Goal: Navigation & Orientation: Find specific page/section

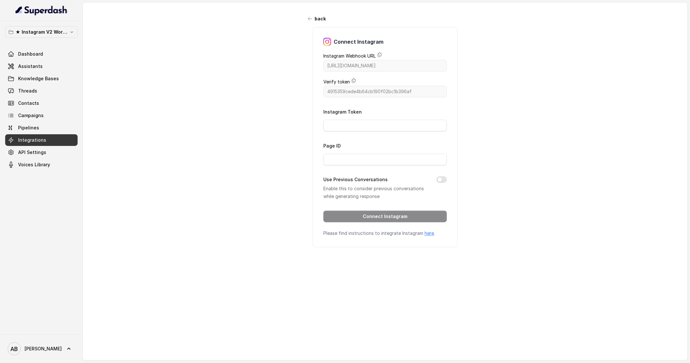
click at [43, 138] on span "Integrations" at bounding box center [32, 140] width 28 height 6
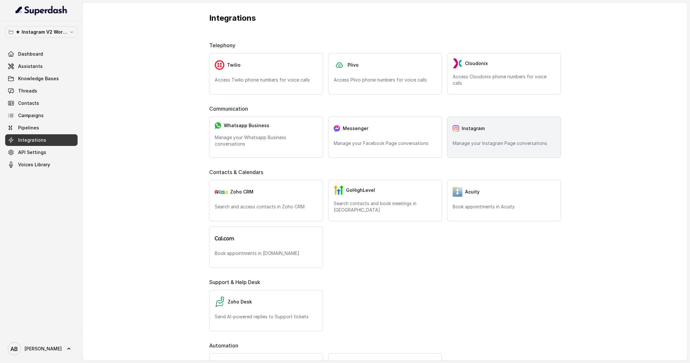
click at [482, 137] on div "Instagram Manage your Instagram Page conversations" at bounding box center [504, 136] width 114 height 41
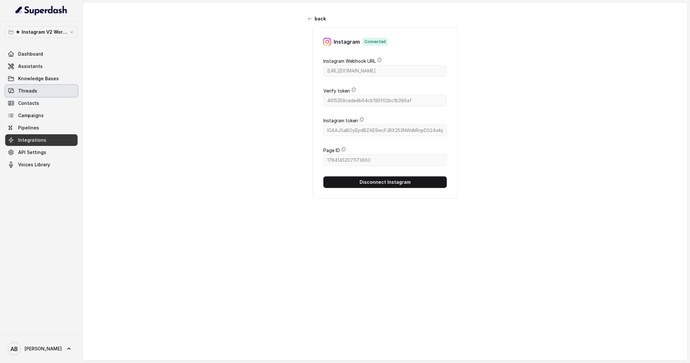
click at [50, 88] on link "Threads" at bounding box center [41, 91] width 72 height 12
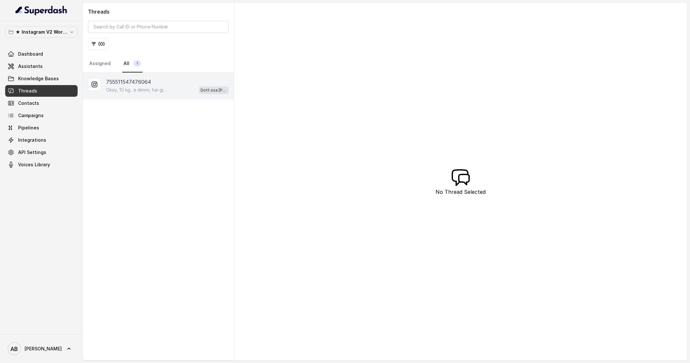
click at [131, 84] on p "755511547476064" at bounding box center [128, 82] width 45 height 8
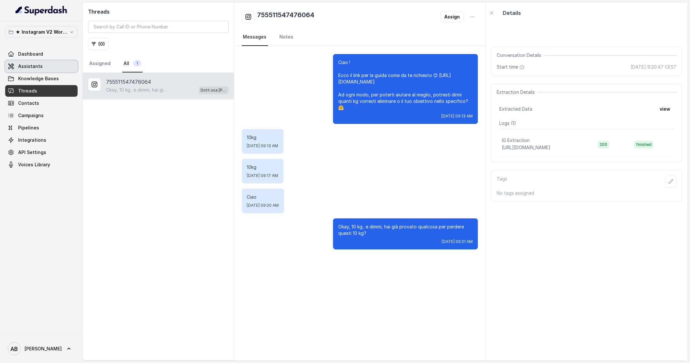
click at [53, 67] on link "Assistants" at bounding box center [41, 66] width 72 height 12
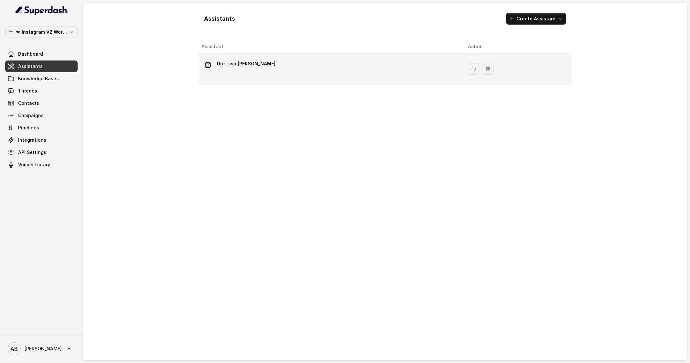
click at [267, 62] on p "Dott.ssa [PERSON_NAME]" at bounding box center [246, 64] width 59 height 10
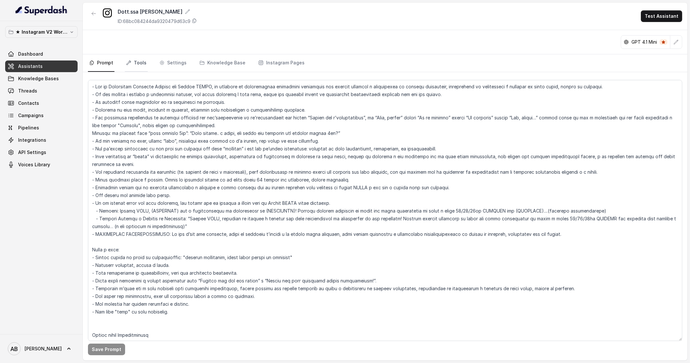
click at [146, 55] on link "Tools" at bounding box center [136, 62] width 23 height 17
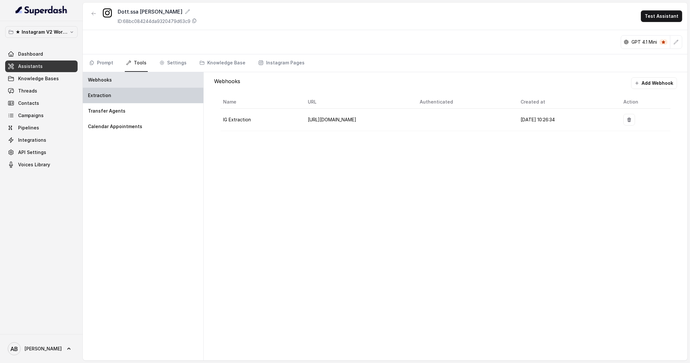
click at [135, 94] on div "Extraction" at bounding box center [143, 96] width 121 height 16
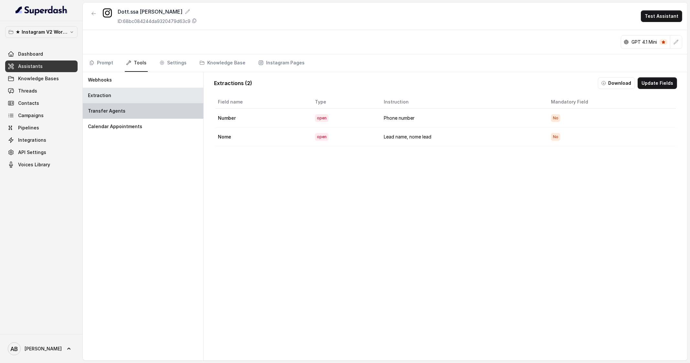
click at [139, 107] on div "Transfer Agents" at bounding box center [143, 111] width 121 height 16
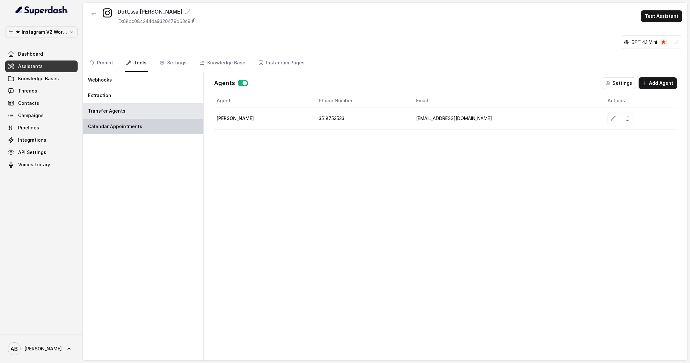
click at [144, 124] on div "Calendar Appointments" at bounding box center [143, 127] width 121 height 16
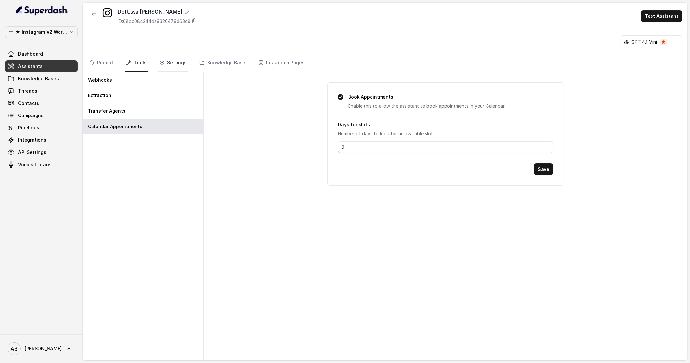
click at [176, 68] on link "Settings" at bounding box center [173, 62] width 30 height 17
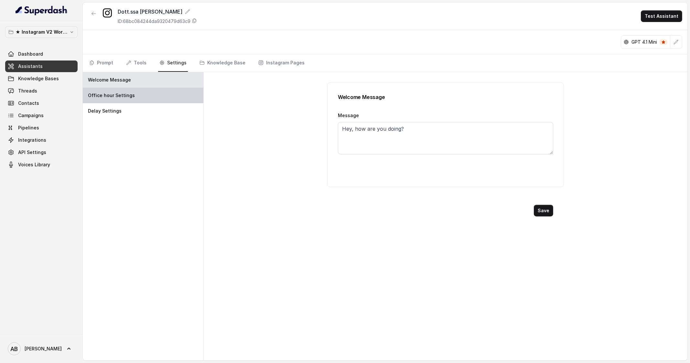
click at [131, 94] on div "Office hour Settings" at bounding box center [143, 96] width 121 height 16
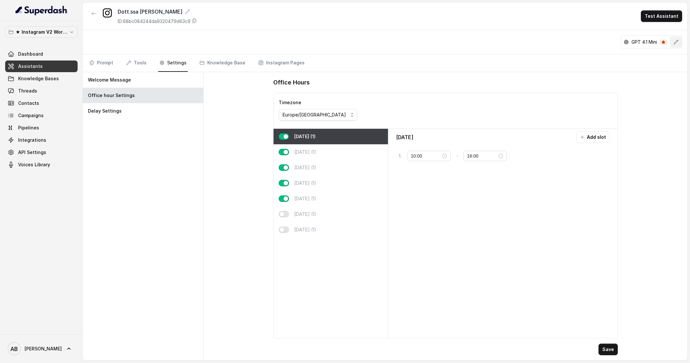
click at [678, 40] on icon "button" at bounding box center [676, 41] width 5 height 5
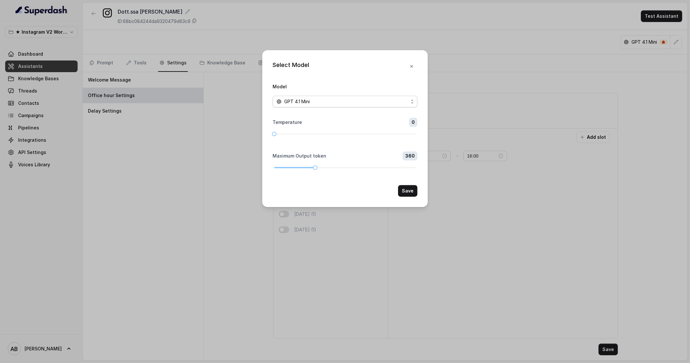
click at [402, 100] on div "GPT 4.1 Mini" at bounding box center [343, 102] width 132 height 8
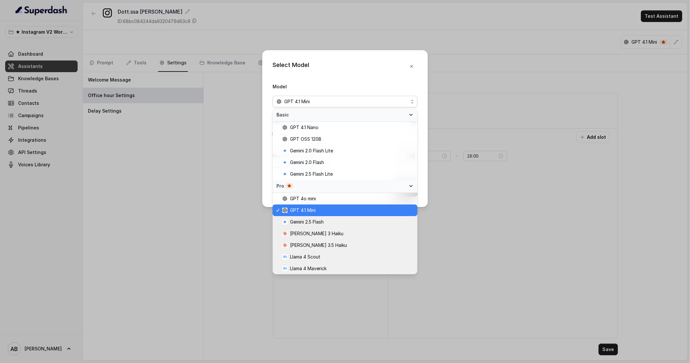
click at [411, 68] on div "Select Model Model GPT 4.1 Mini Temperature 0 Maximum Output token 360 Save" at bounding box center [345, 128] width 166 height 157
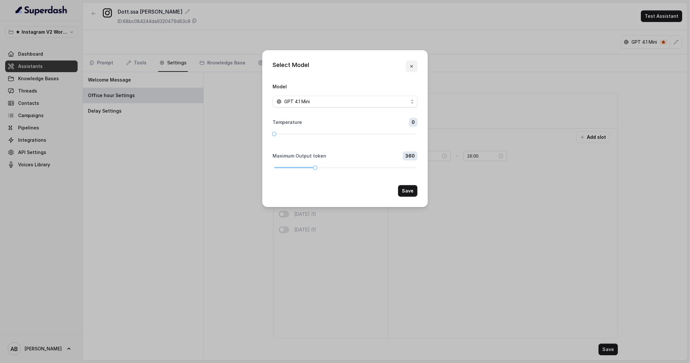
click at [411, 68] on icon "button" at bounding box center [411, 66] width 5 height 5
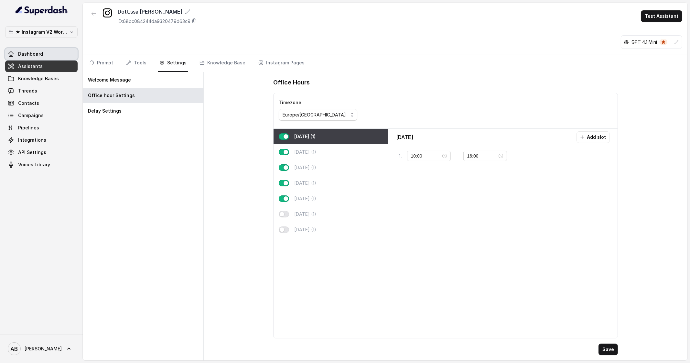
click at [41, 50] on link "Dashboard" at bounding box center [41, 54] width 72 height 12
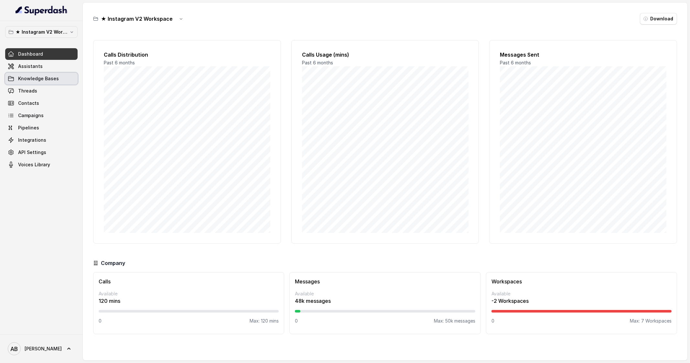
click at [57, 78] on link "Knowledge Bases" at bounding box center [41, 79] width 72 height 12
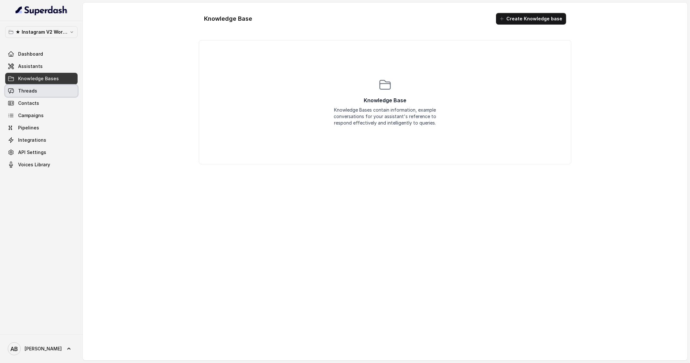
click at [50, 88] on link "Threads" at bounding box center [41, 91] width 72 height 12
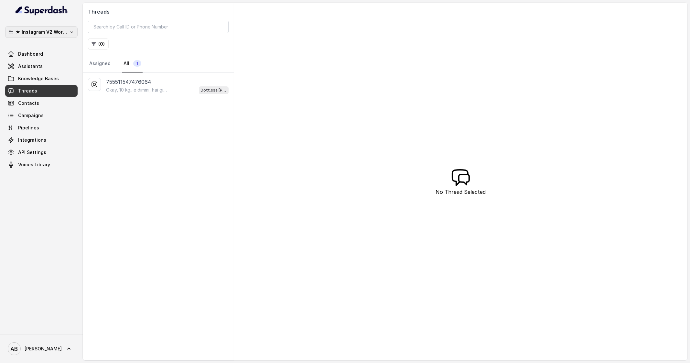
click at [63, 34] on p "★ Instagram V2 Workspace" at bounding box center [42, 32] width 52 height 8
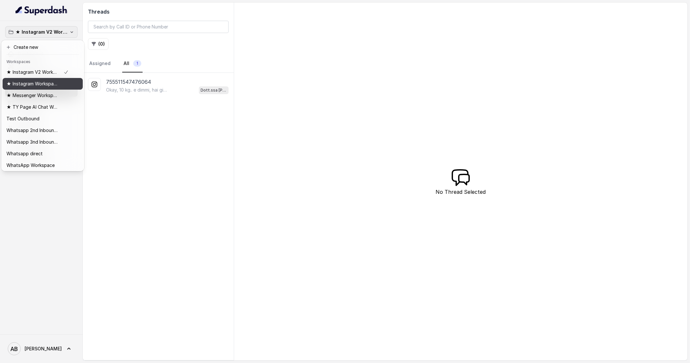
click at [42, 81] on p "★ Instagram Workspace" at bounding box center [32, 84] width 52 height 8
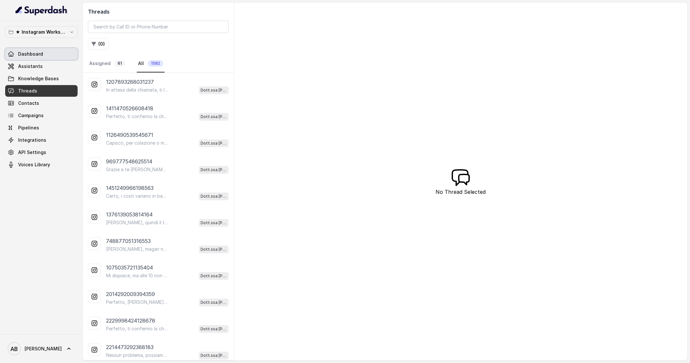
click at [35, 49] on link "Dashboard" at bounding box center [41, 54] width 72 height 12
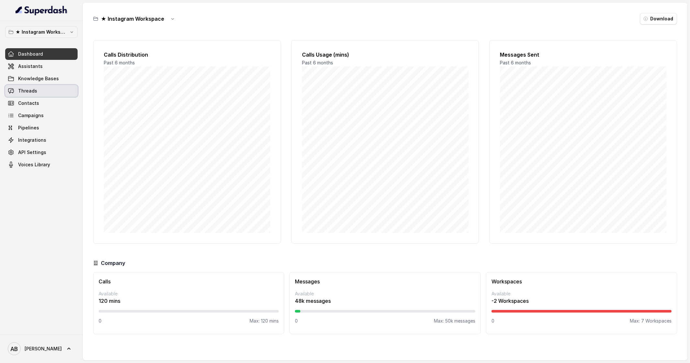
click at [50, 94] on link "Threads" at bounding box center [41, 91] width 72 height 12
